Goal: Check status: Check status

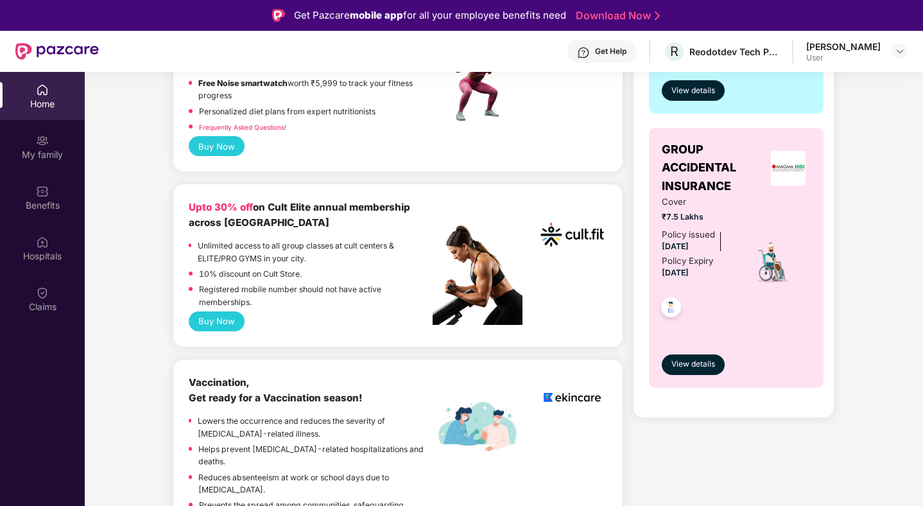
scroll to position [499, 0]
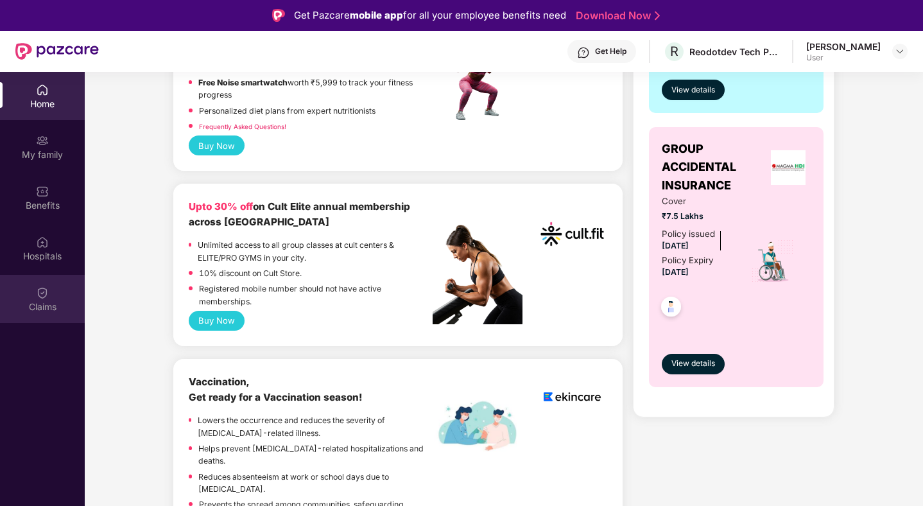
click at [32, 301] on div "Claims" at bounding box center [42, 306] width 85 height 13
